Goal: Navigation & Orientation: Find specific page/section

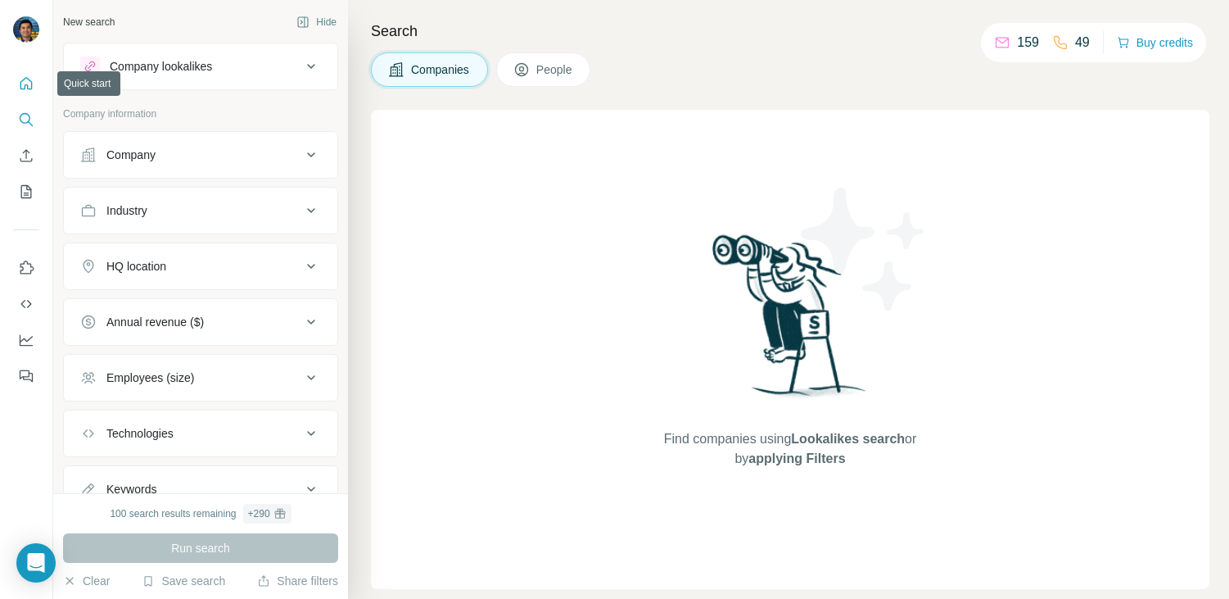
click at [27, 87] on icon "Quick start" at bounding box center [26, 83] width 12 height 12
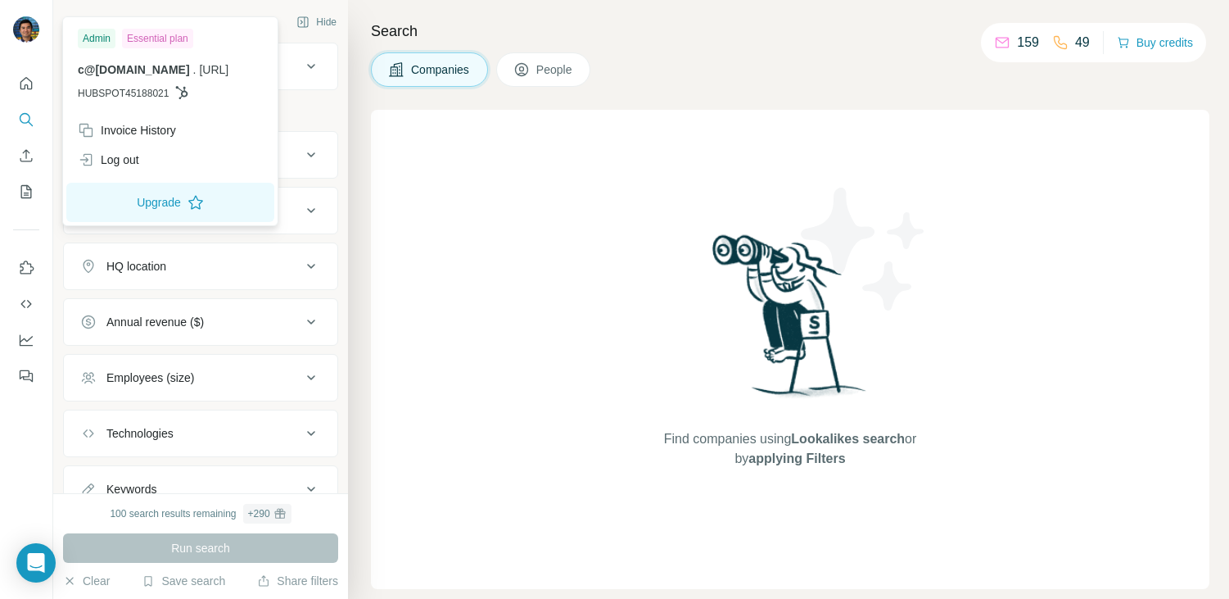
click at [22, 36] on img at bounding box center [26, 29] width 26 height 26
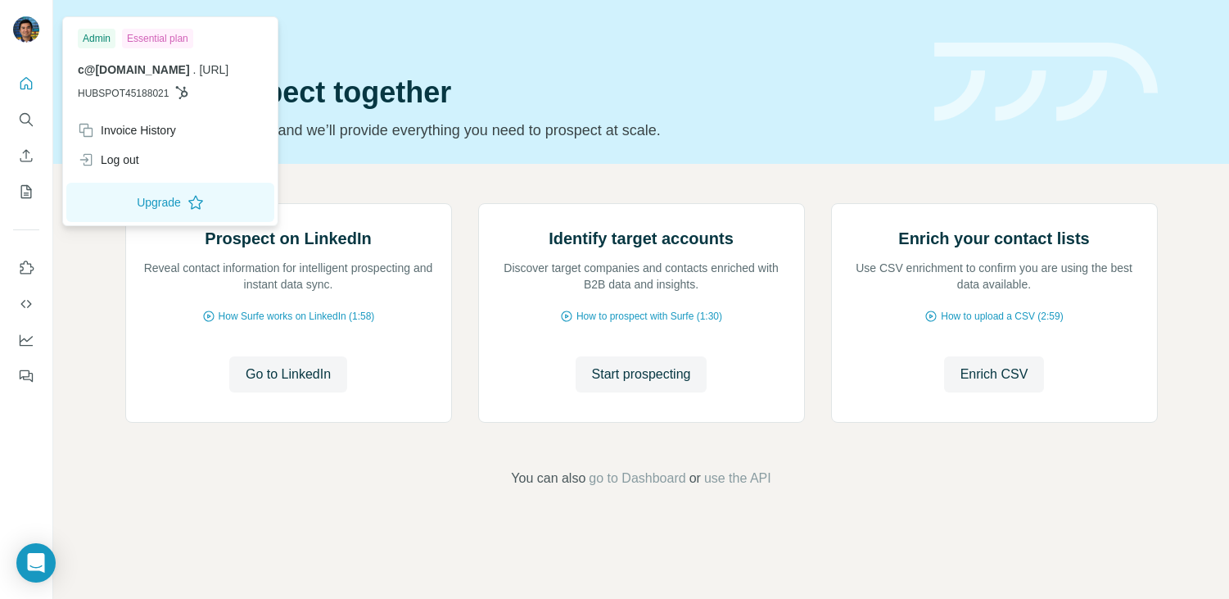
click at [199, 63] on span "[URL]" at bounding box center [213, 69] width 29 height 13
click at [187, 68] on p "c@kodif.io . kodif.ai" at bounding box center [170, 69] width 185 height 16
drag, startPoint x: 194, startPoint y: 69, endPoint x: 102, endPoint y: 69, distance: 92.5
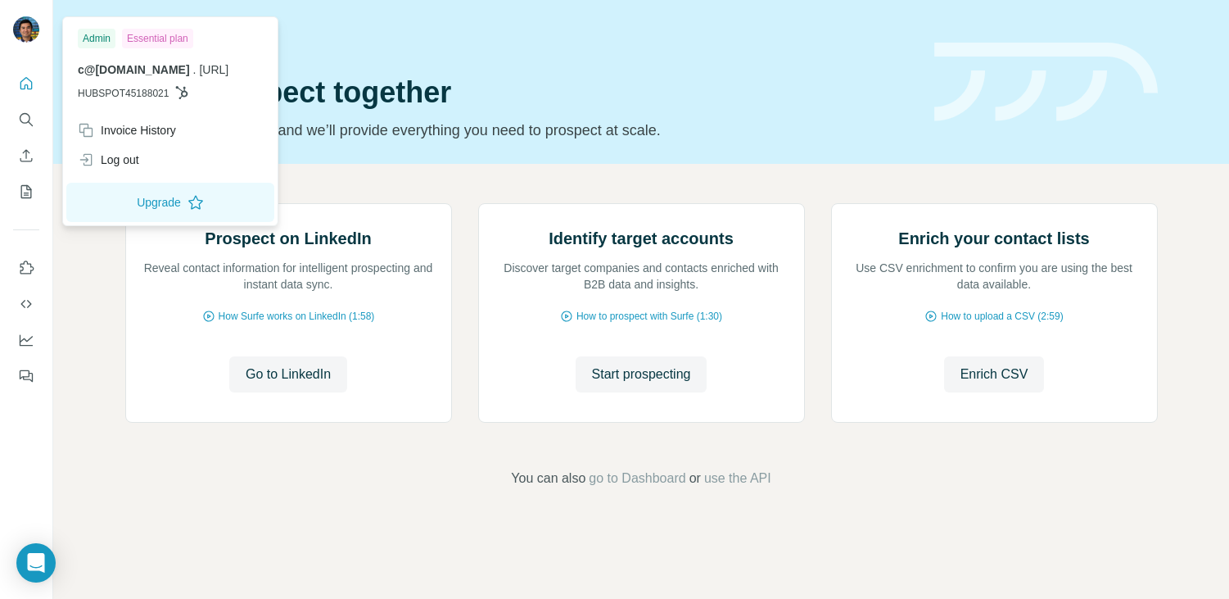
click at [102, 69] on p "c@kodif.io . kodif.ai" at bounding box center [170, 69] width 185 height 16
click at [199, 70] on span "[URL]" at bounding box center [213, 69] width 29 height 13
click at [25, 25] on img at bounding box center [26, 29] width 26 height 26
click at [23, 38] on img at bounding box center [26, 29] width 26 height 26
click at [113, 259] on div "Prospect on LinkedIn Reveal contact information for intelligent prospecting and…" at bounding box center [641, 346] width 1176 height 364
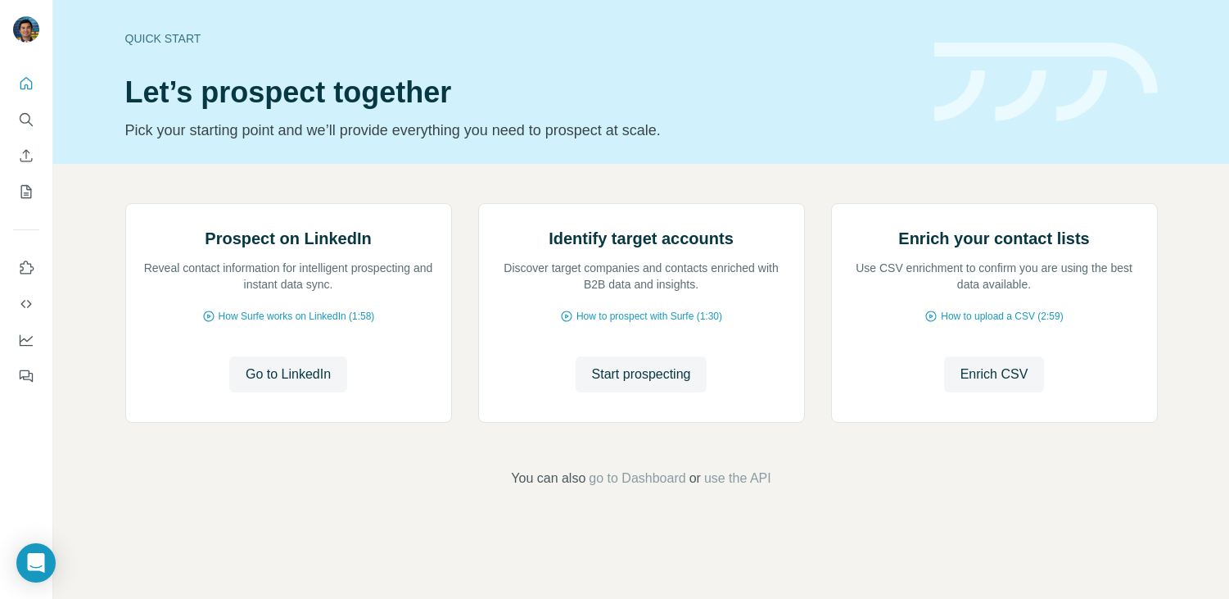
drag, startPoint x: 31, startPoint y: 346, endPoint x: 75, endPoint y: 315, distance: 53.6
click at [75, 315] on div "Quick start Let’s prospect together Pick your starting point and we’ll provide …" at bounding box center [614, 299] width 1229 height 599
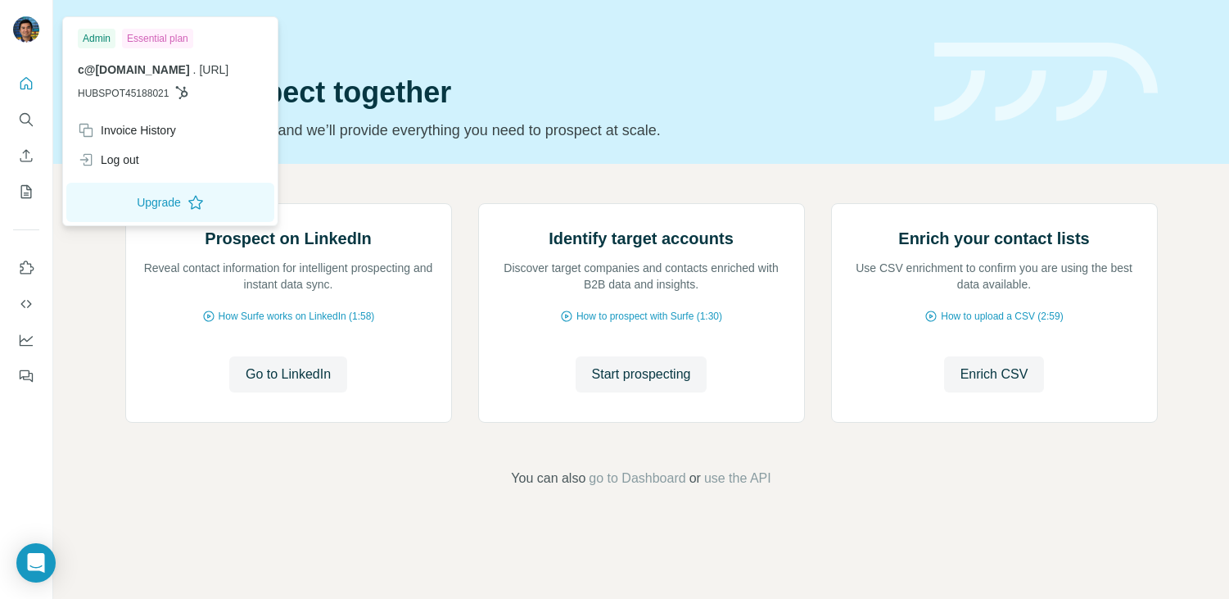
click at [20, 34] on img at bounding box center [26, 29] width 26 height 26
click at [197, 205] on icon at bounding box center [196, 202] width 16 height 16
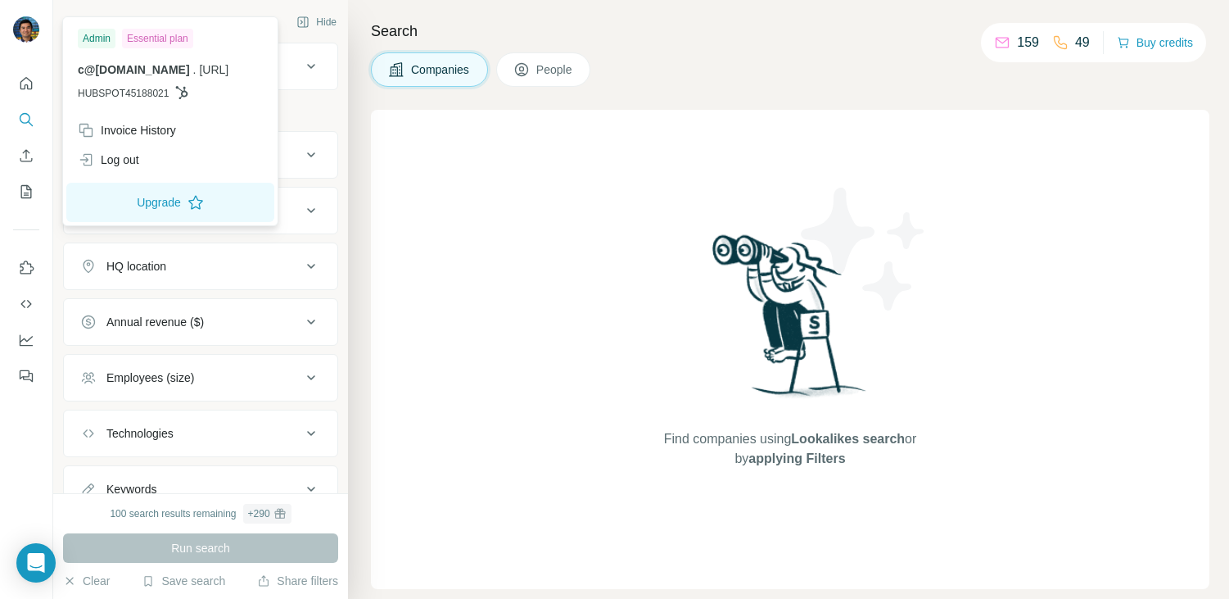
click at [32, 28] on img at bounding box center [26, 29] width 26 height 26
click at [272, 11] on div "New search Hide" at bounding box center [200, 22] width 275 height 25
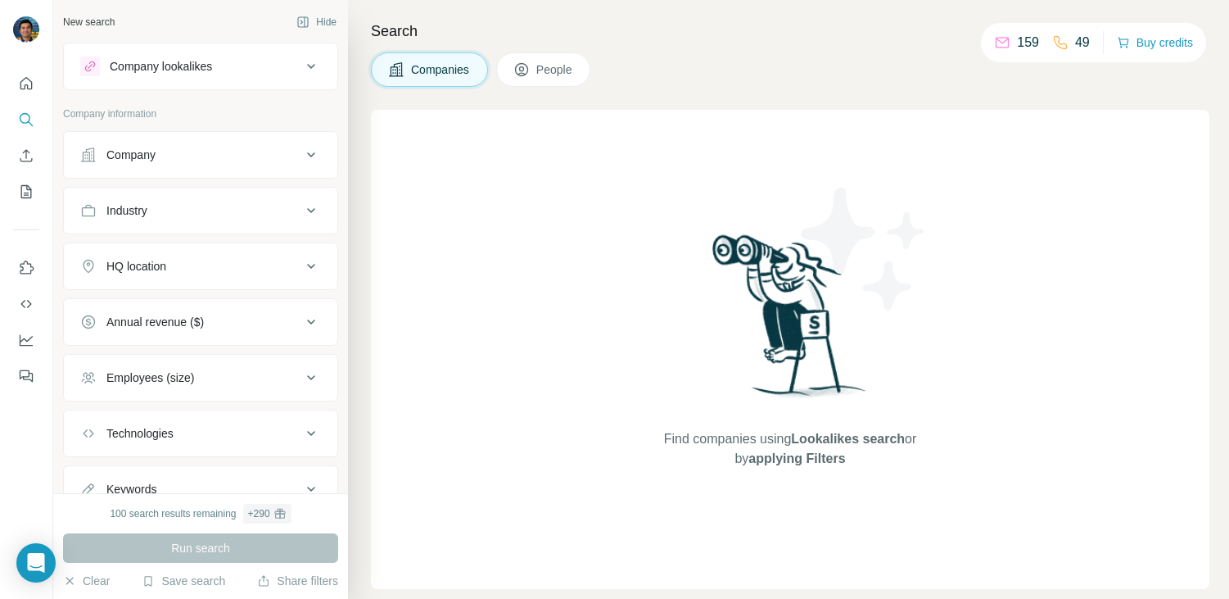
scroll to position [66, 0]
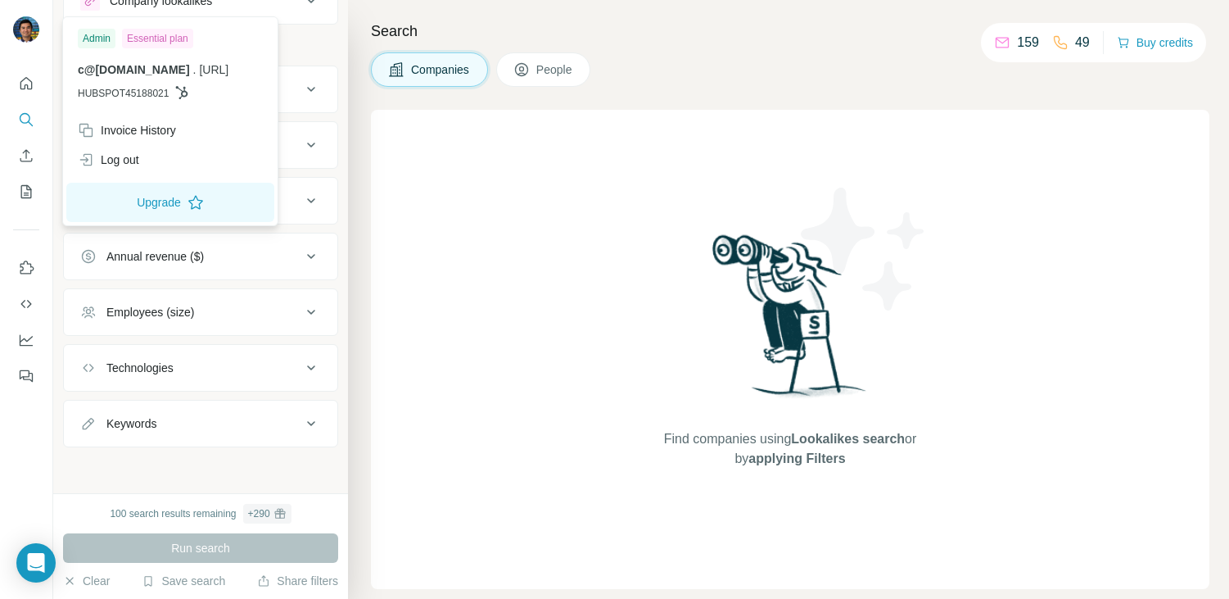
click at [29, 14] on div at bounding box center [28, 32] width 47 height 54
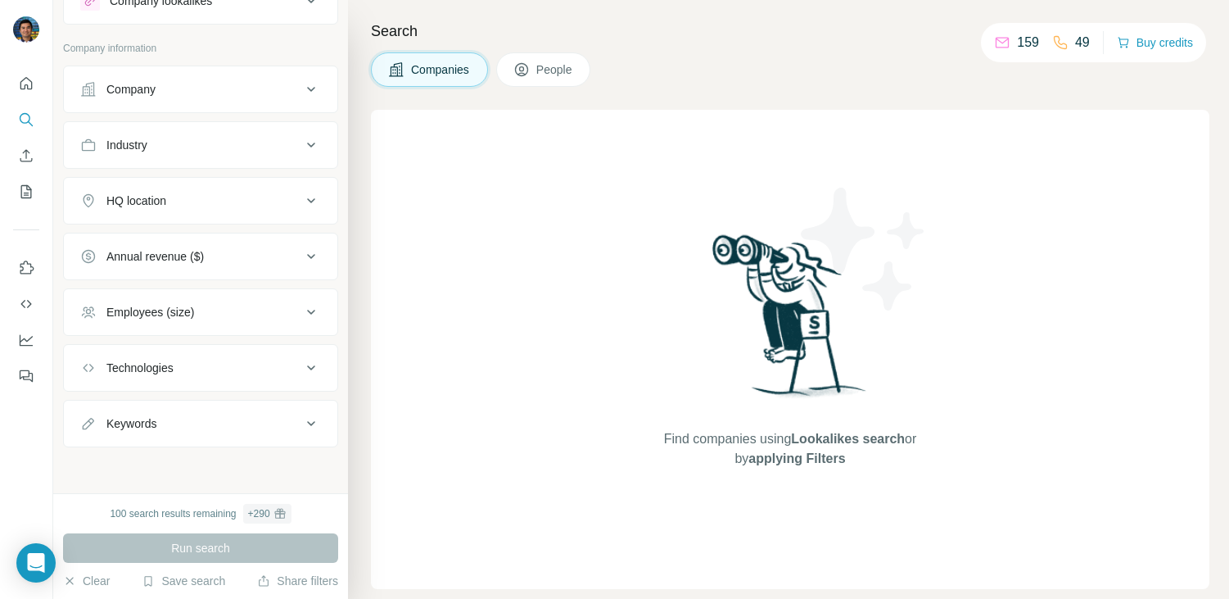
click at [24, 25] on img at bounding box center [26, 29] width 26 height 26
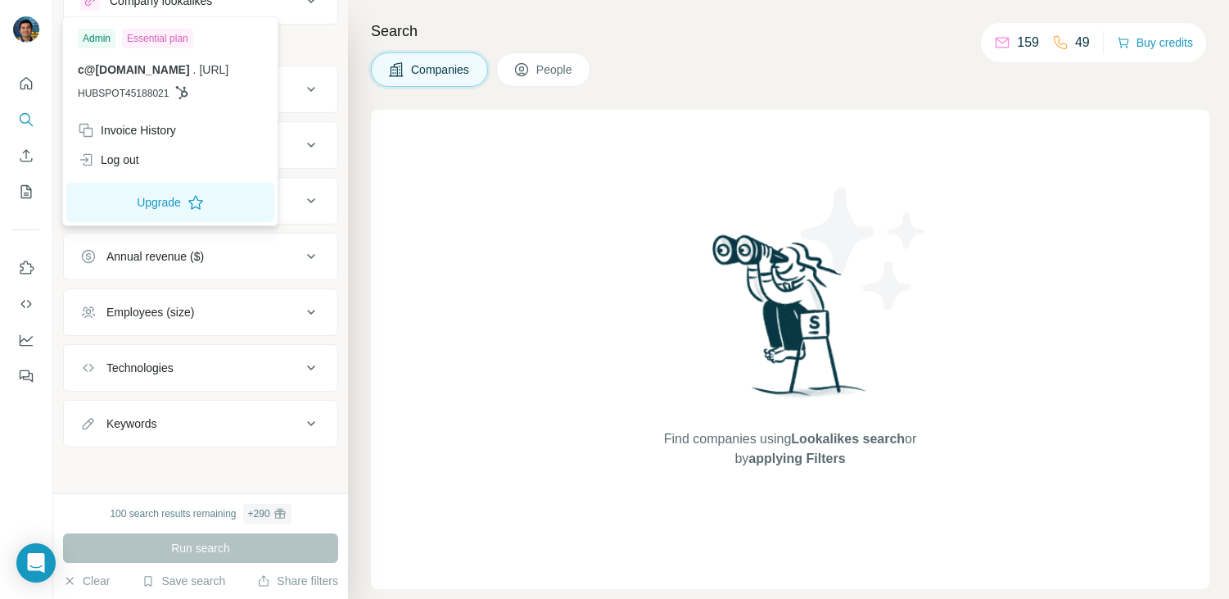
click at [355, 105] on div "Search Companies People Find companies using Lookalikes search or by applying F…" at bounding box center [788, 299] width 881 height 599
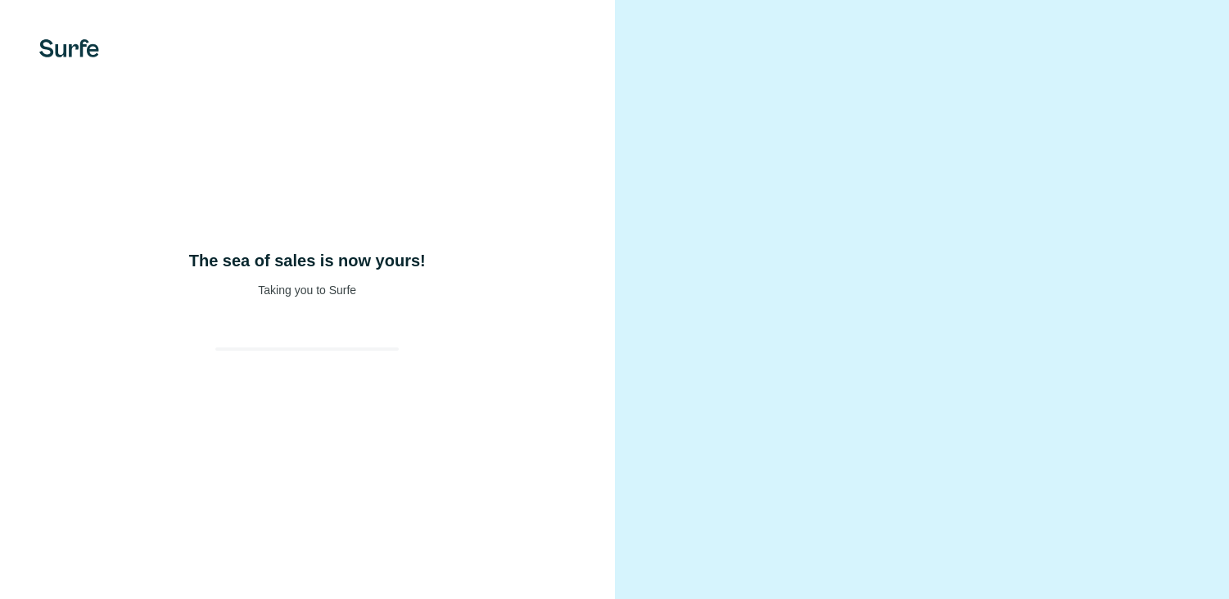
click at [330, 328] on div "The sea of sales is now yours! Taking you to Surfe" at bounding box center [307, 299] width 615 height 599
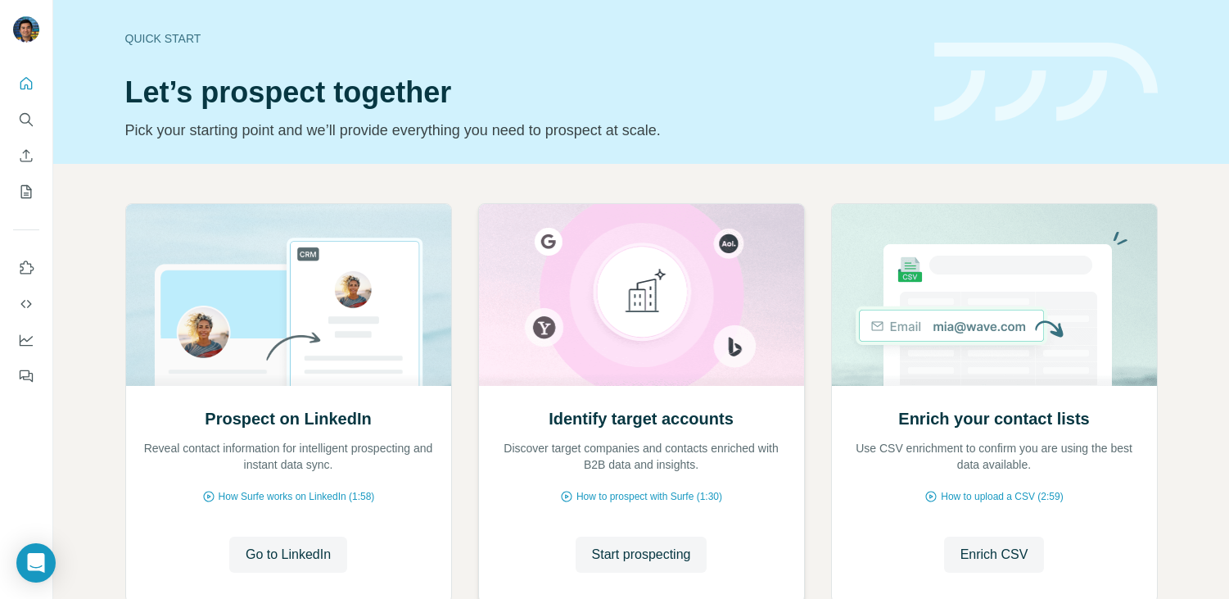
scroll to position [109, 0]
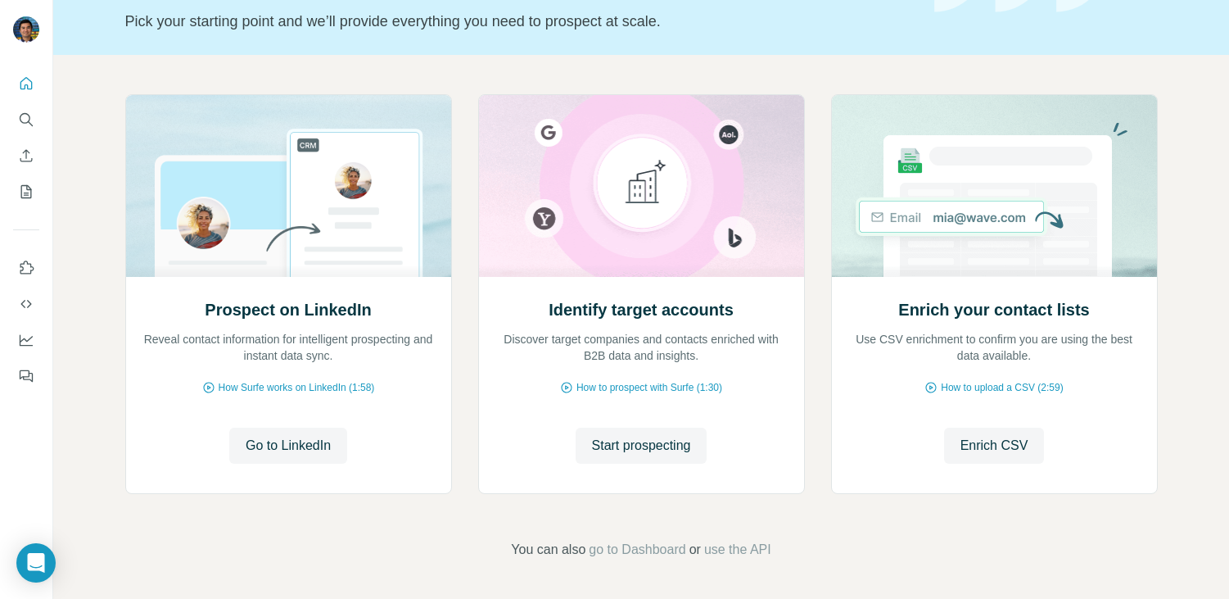
drag, startPoint x: 36, startPoint y: 565, endPoint x: 203, endPoint y: 558, distance: 167.2
click at [203, 558] on body "Quick start Let’s prospect together Pick your starting point and we’ll provide …" at bounding box center [614, 299] width 1229 height 599
click at [34, 80] on button "Quick start" at bounding box center [26, 83] width 26 height 29
click at [32, 344] on icon "Dashboard" at bounding box center [26, 340] width 16 height 16
